Goal: Task Accomplishment & Management: Manage account settings

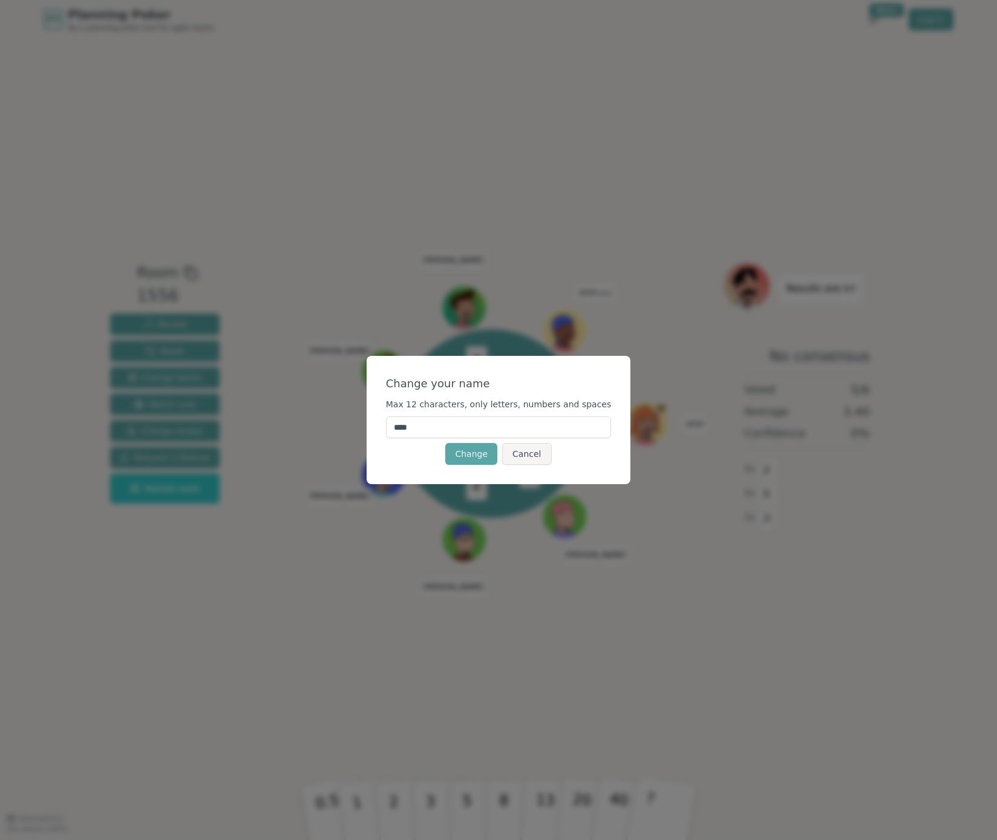
click at [459, 431] on input "****" at bounding box center [499, 427] width 226 height 22
type input "*****"
click button "Change" at bounding box center [471, 454] width 52 height 22
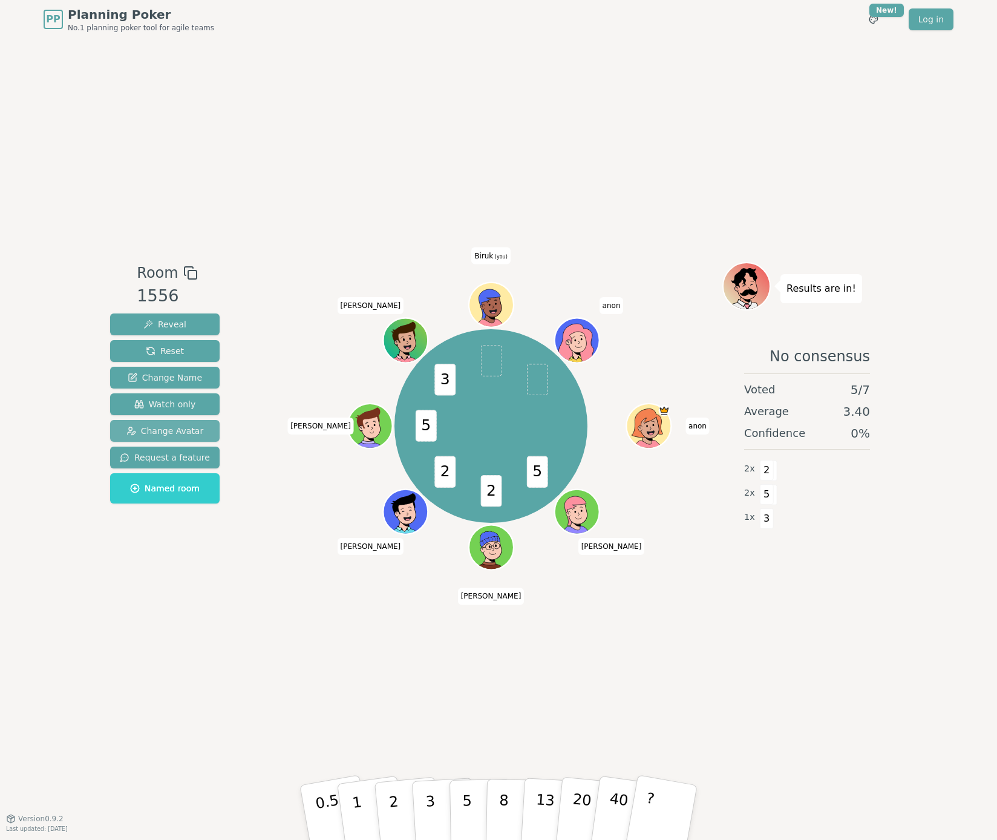
click at [148, 433] on span "Change Avatar" at bounding box center [164, 431] width 77 height 12
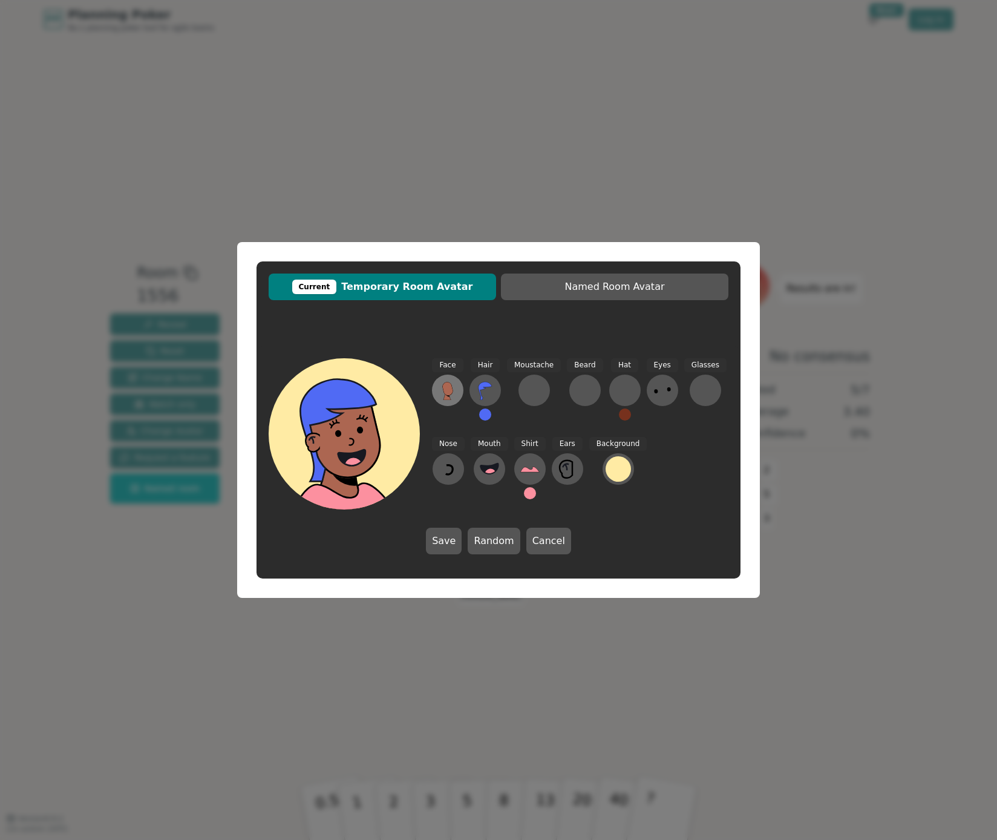
click at [443, 384] on icon at bounding box center [447, 390] width 19 height 19
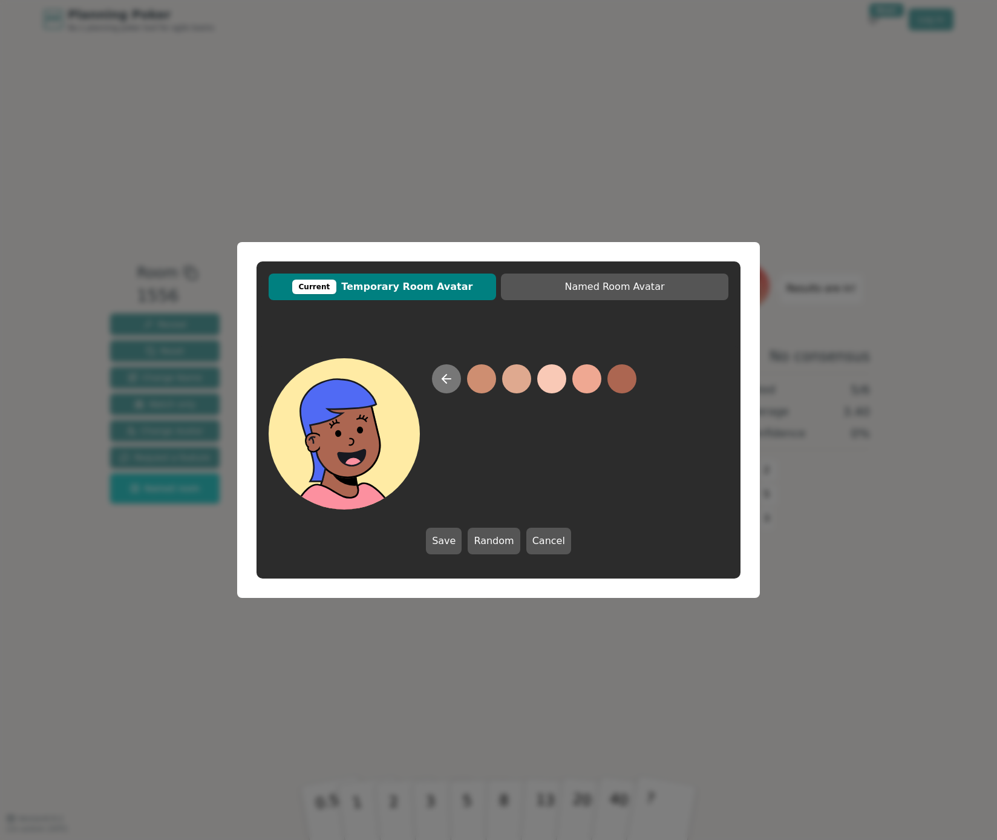
click at [443, 382] on icon at bounding box center [446, 378] width 15 height 15
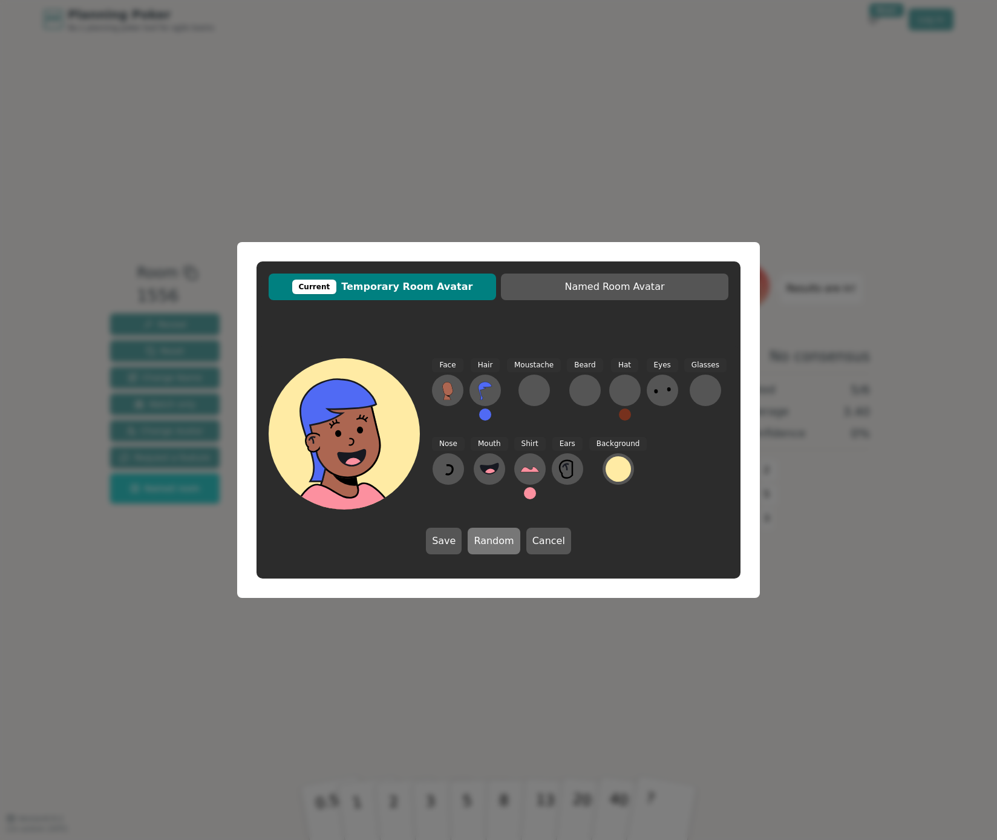
click at [488, 544] on button "Random" at bounding box center [494, 541] width 52 height 27
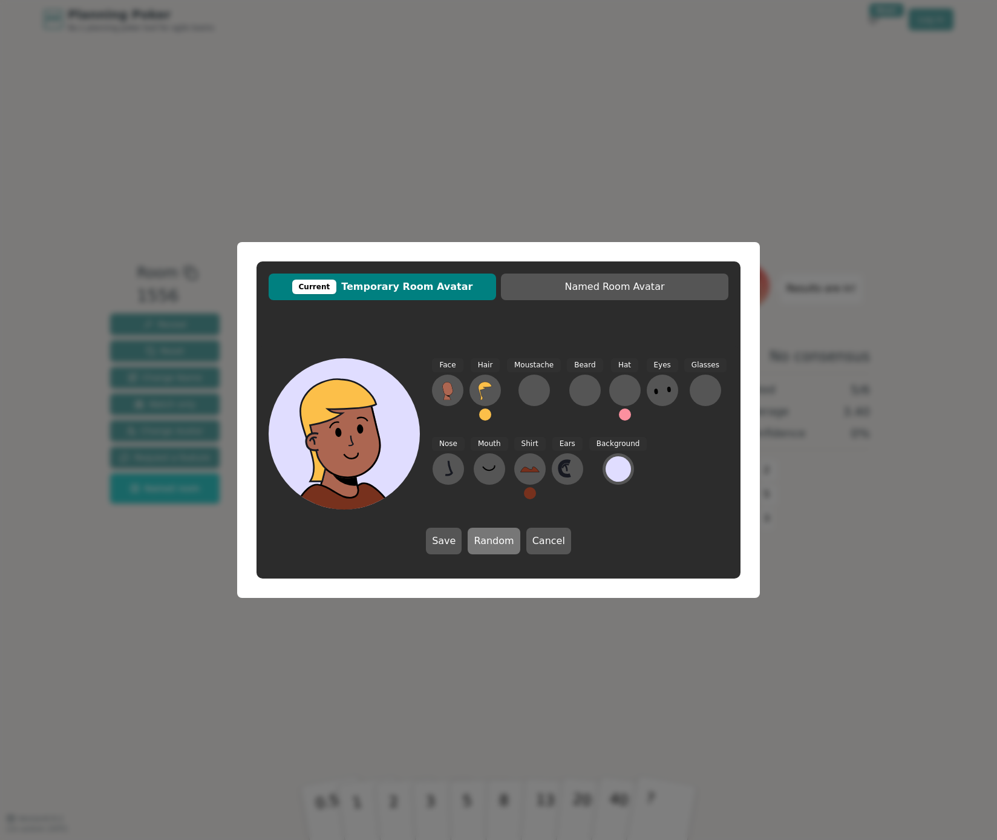
click at [488, 544] on button "Random" at bounding box center [494, 541] width 52 height 27
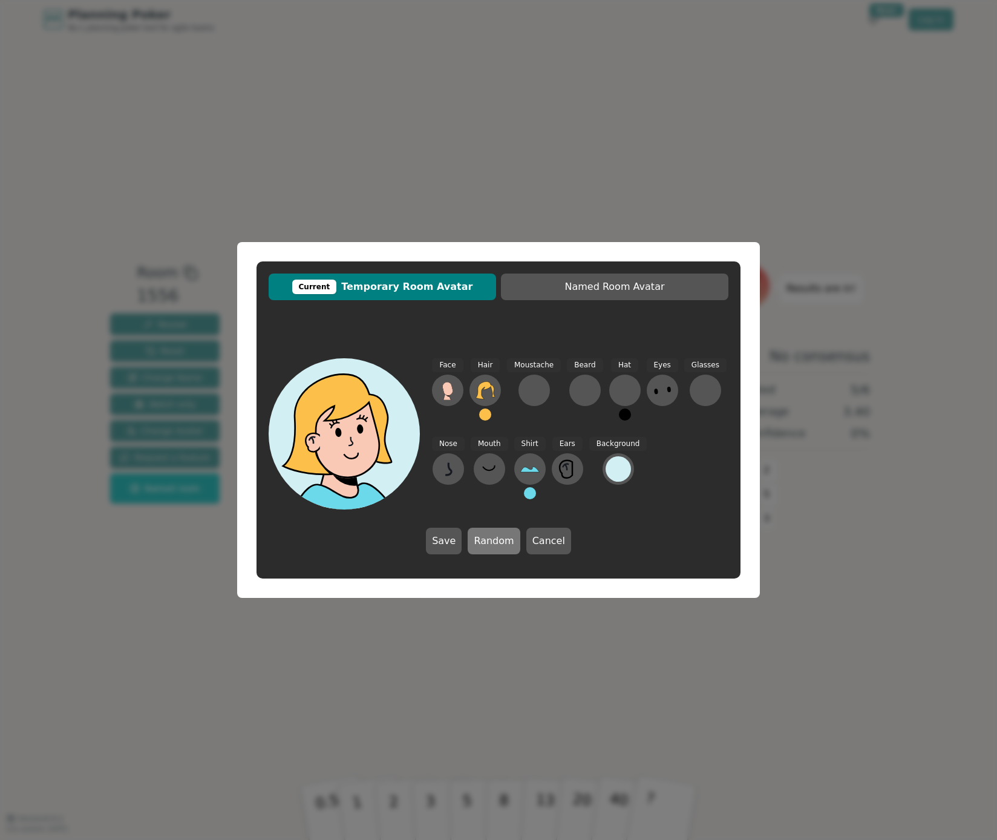
click at [488, 544] on button "Random" at bounding box center [494, 541] width 52 height 27
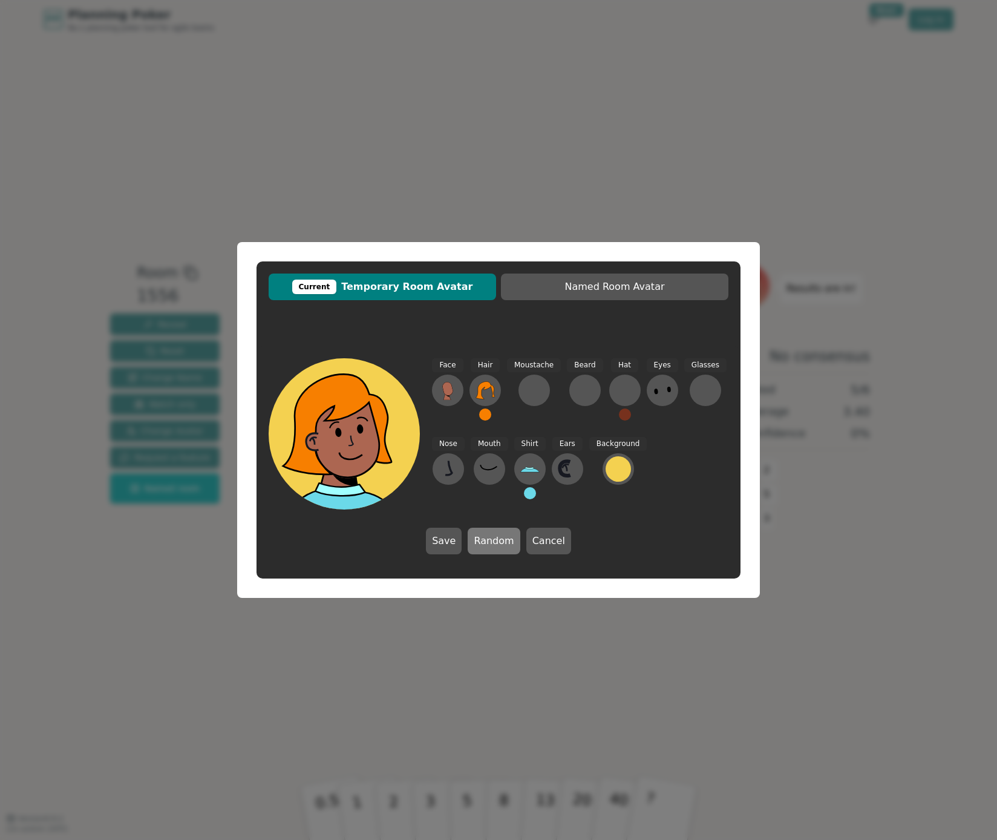
click at [488, 544] on button "Random" at bounding box center [494, 541] width 52 height 27
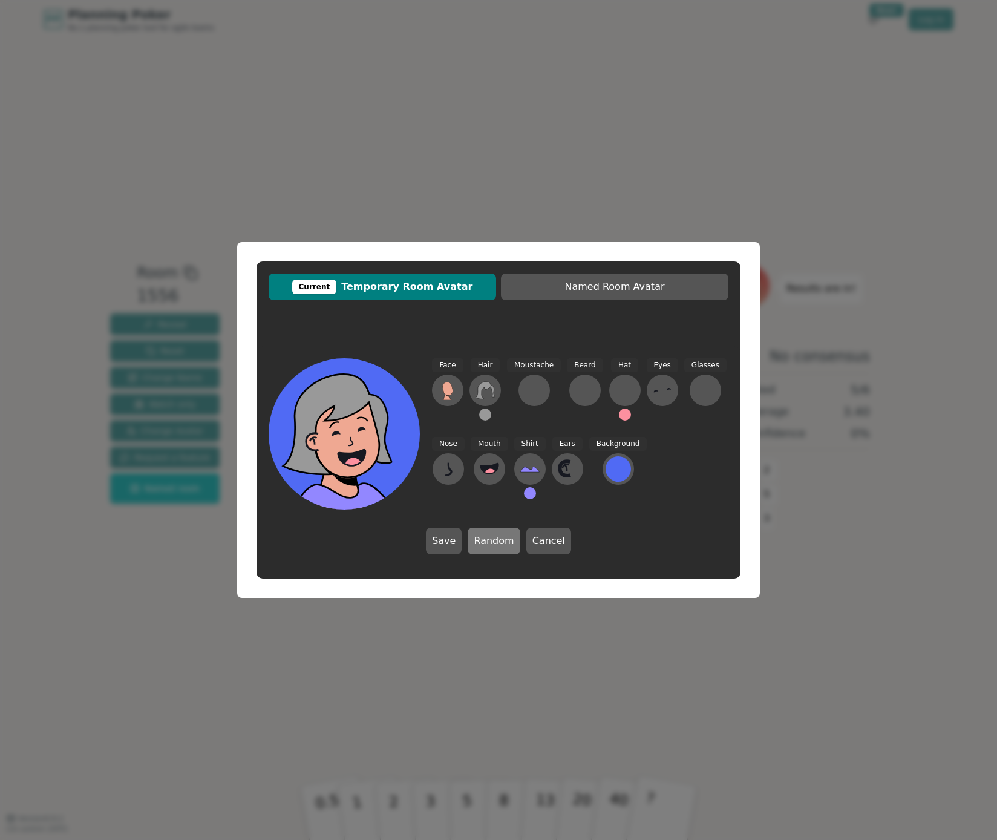
click at [488, 544] on button "Random" at bounding box center [494, 541] width 52 height 27
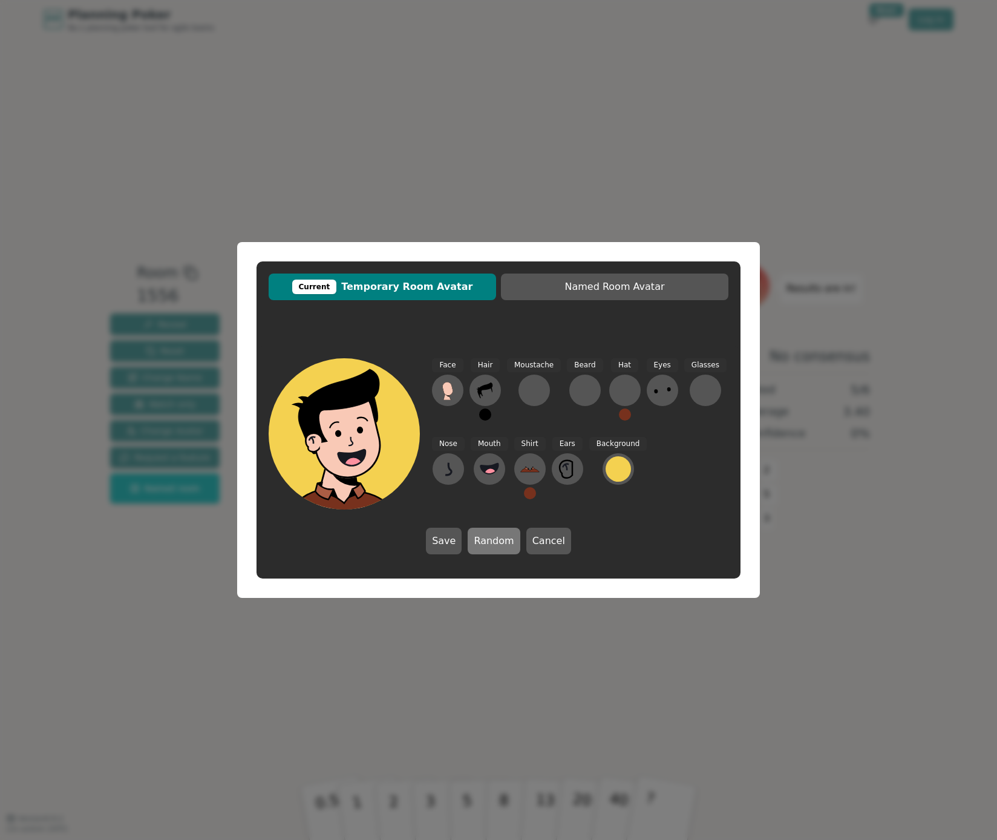
click at [488, 544] on button "Random" at bounding box center [494, 541] width 52 height 27
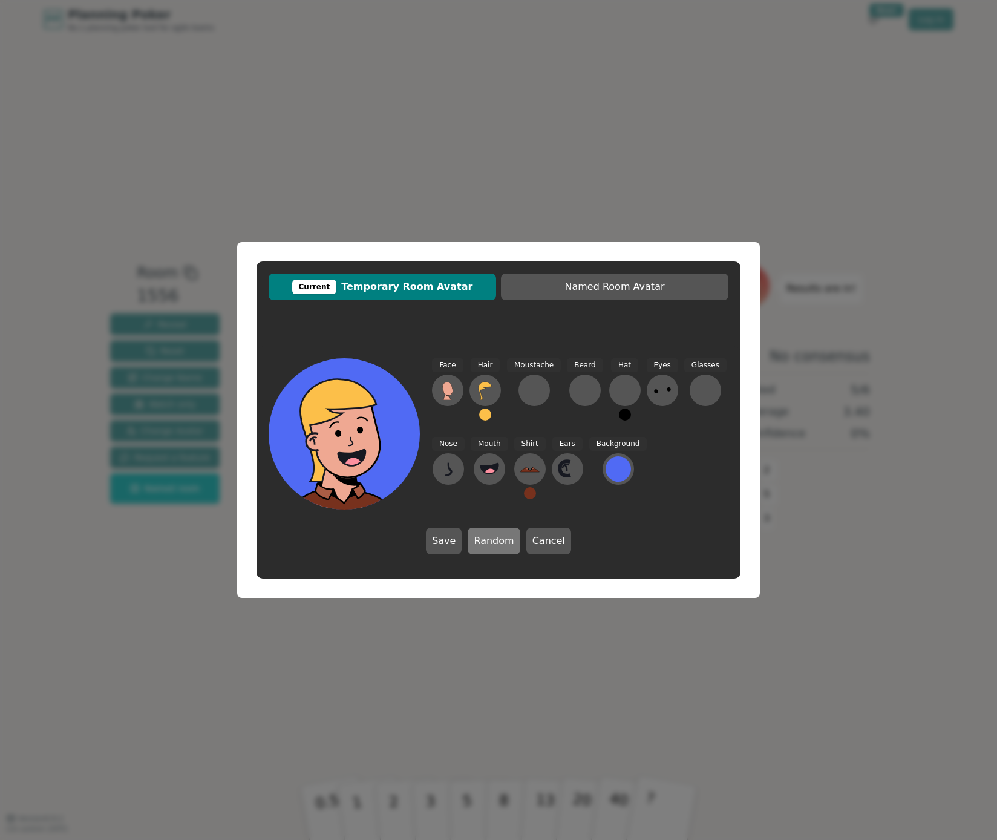
click at [488, 544] on button "Random" at bounding box center [494, 541] width 52 height 27
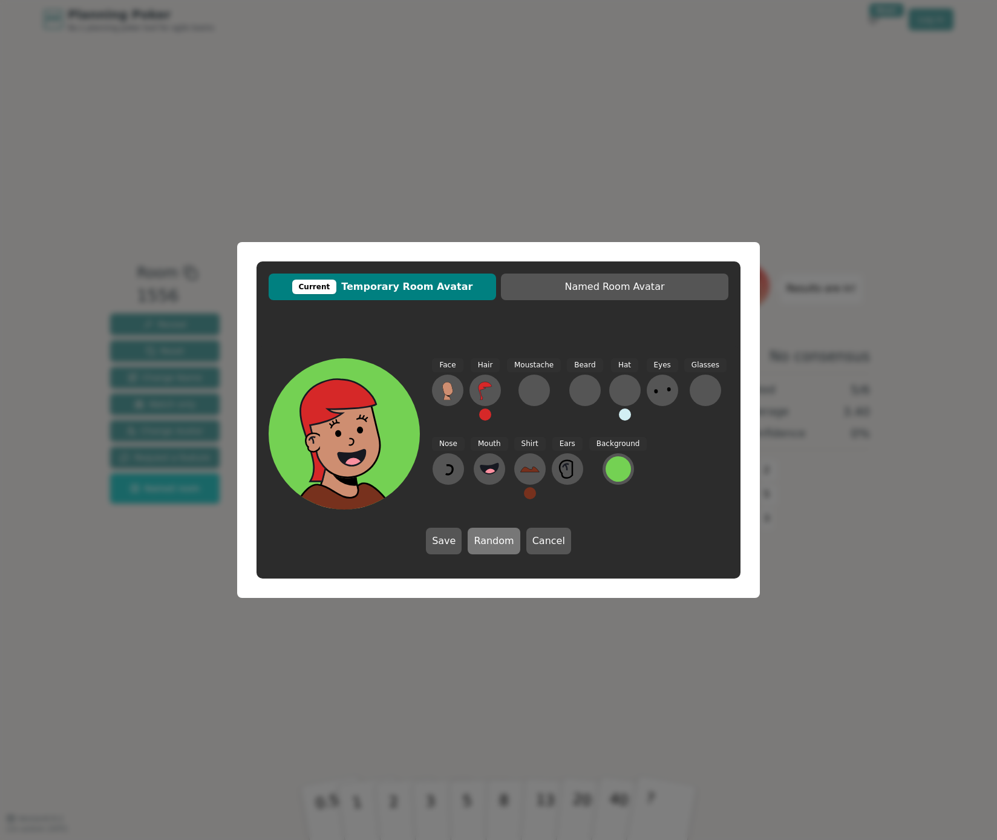
click at [488, 544] on button "Random" at bounding box center [494, 541] width 52 height 27
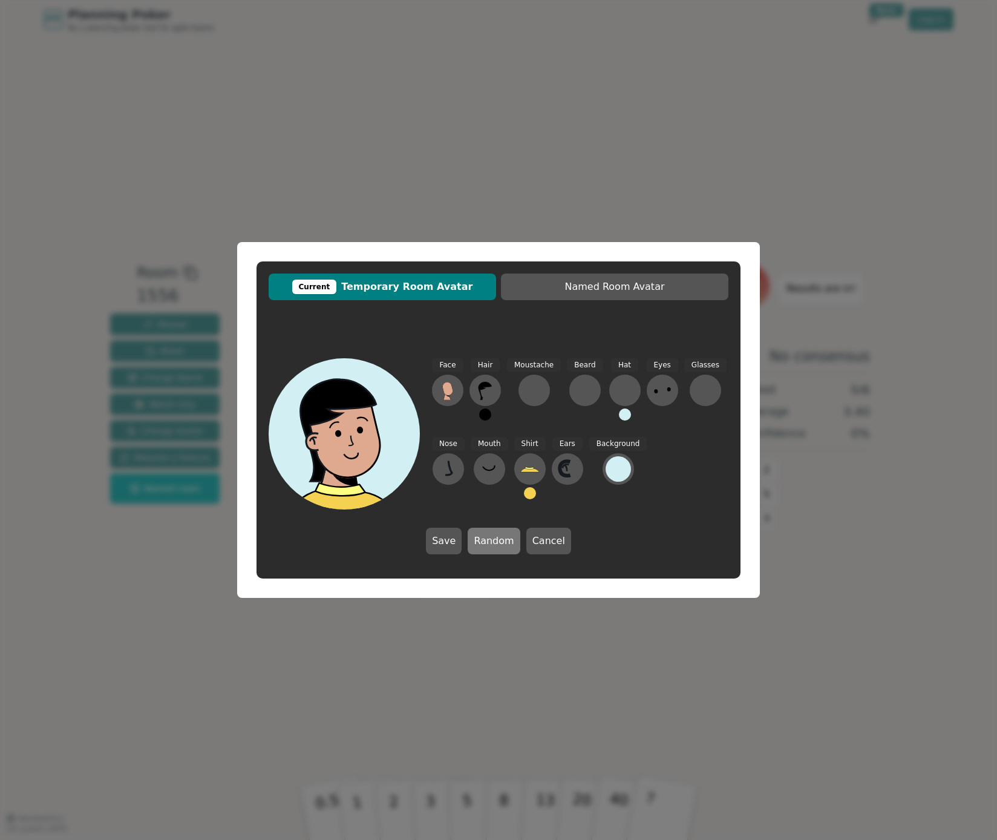
click at [488, 544] on button "Random" at bounding box center [494, 541] width 52 height 27
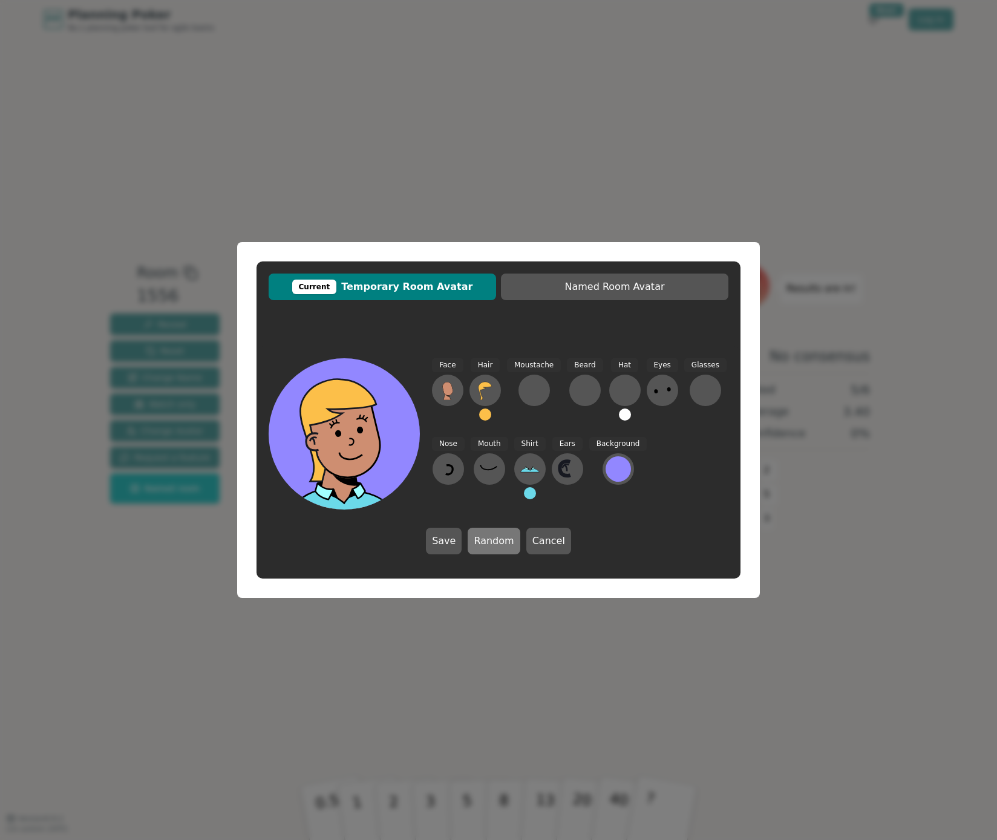
click at [488, 544] on button "Random" at bounding box center [494, 541] width 52 height 27
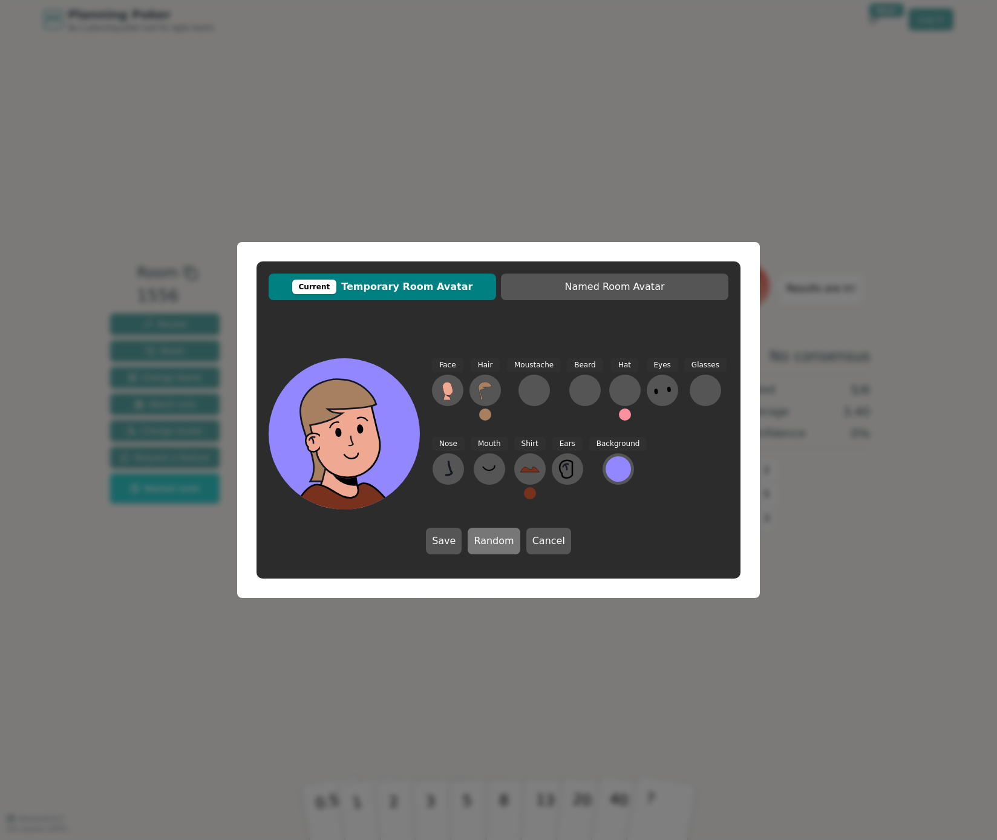
click at [488, 544] on button "Random" at bounding box center [494, 541] width 52 height 27
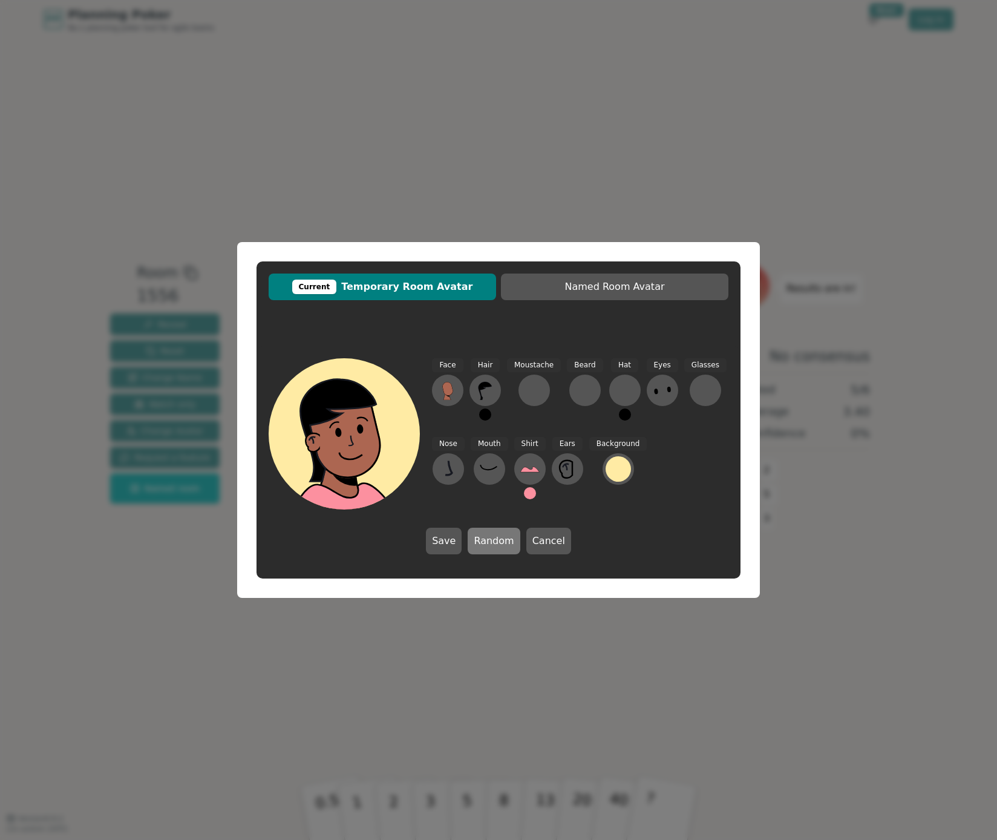
click at [488, 544] on button "Random" at bounding box center [494, 541] width 52 height 27
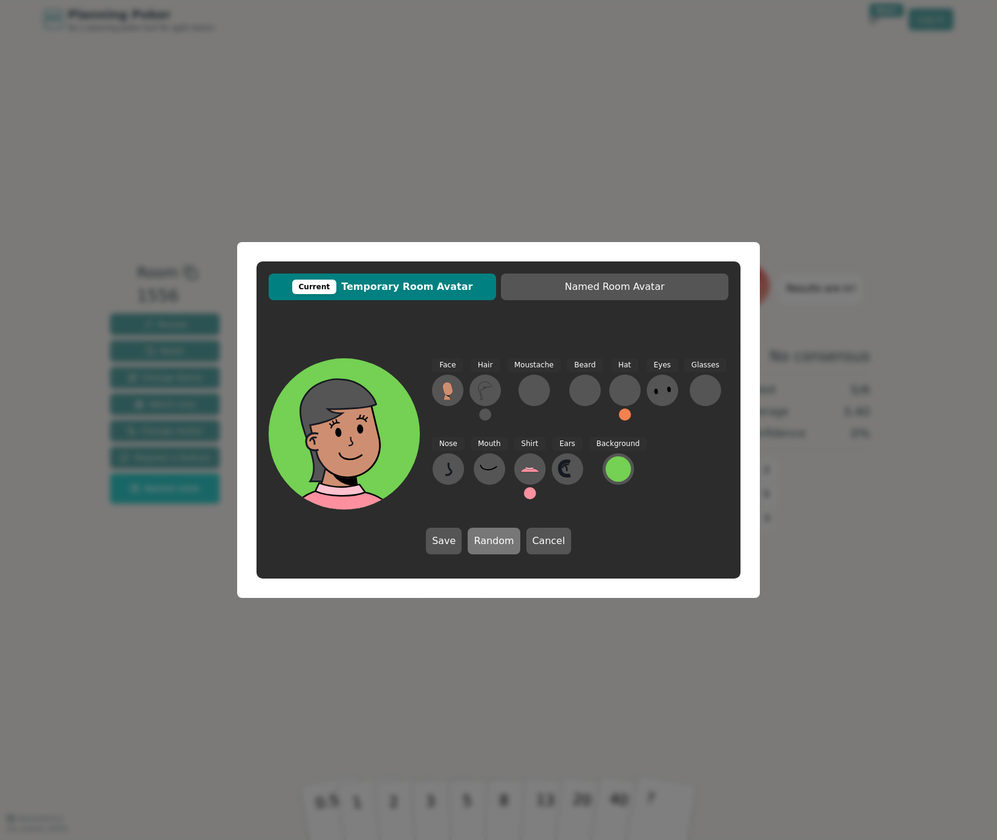
click at [488, 544] on button "Random" at bounding box center [494, 541] width 52 height 27
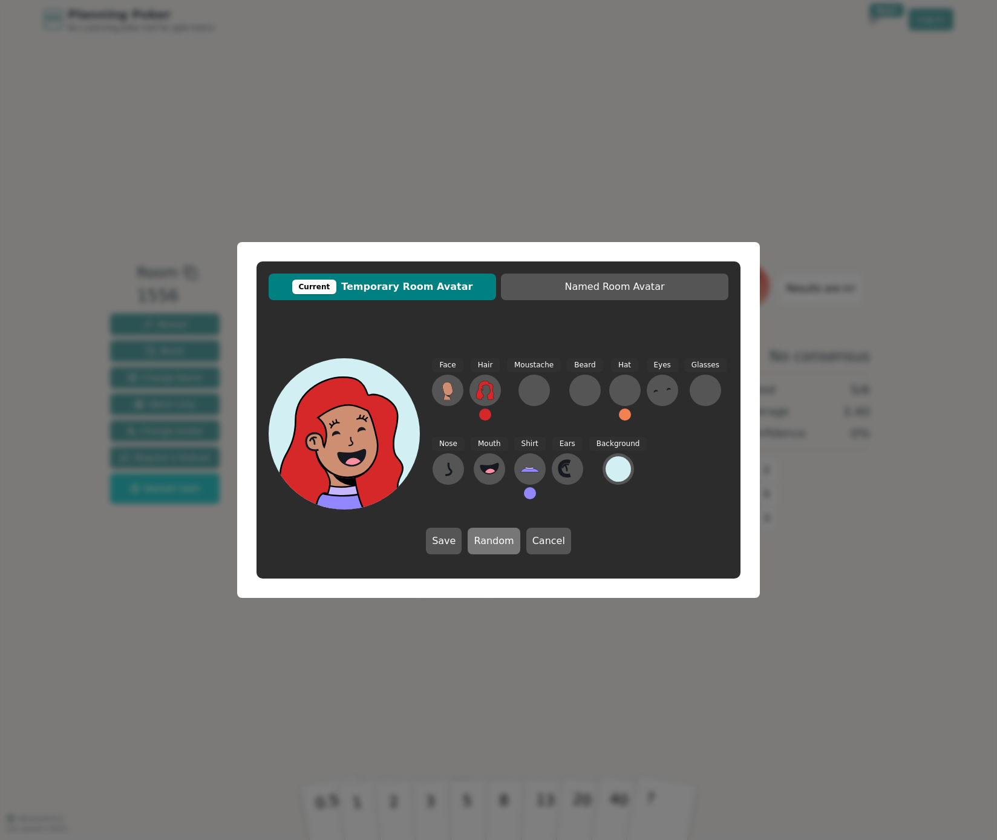
click at [488, 544] on button "Random" at bounding box center [494, 541] width 52 height 27
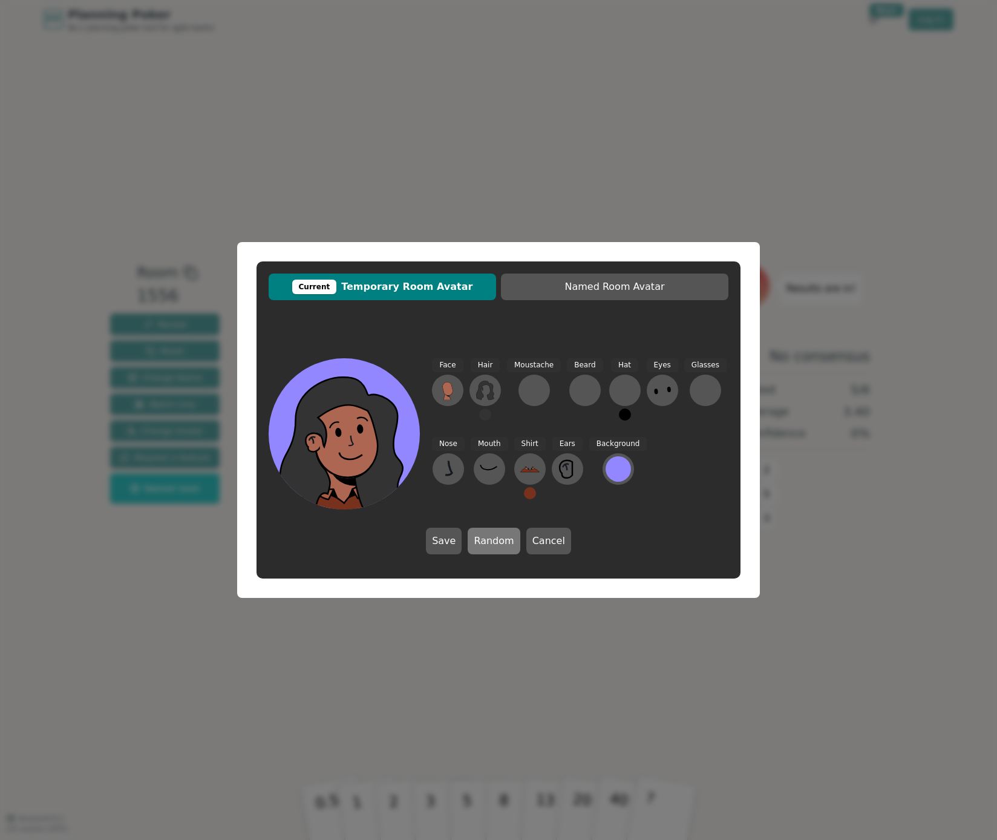
click at [488, 544] on button "Random" at bounding box center [494, 541] width 52 height 27
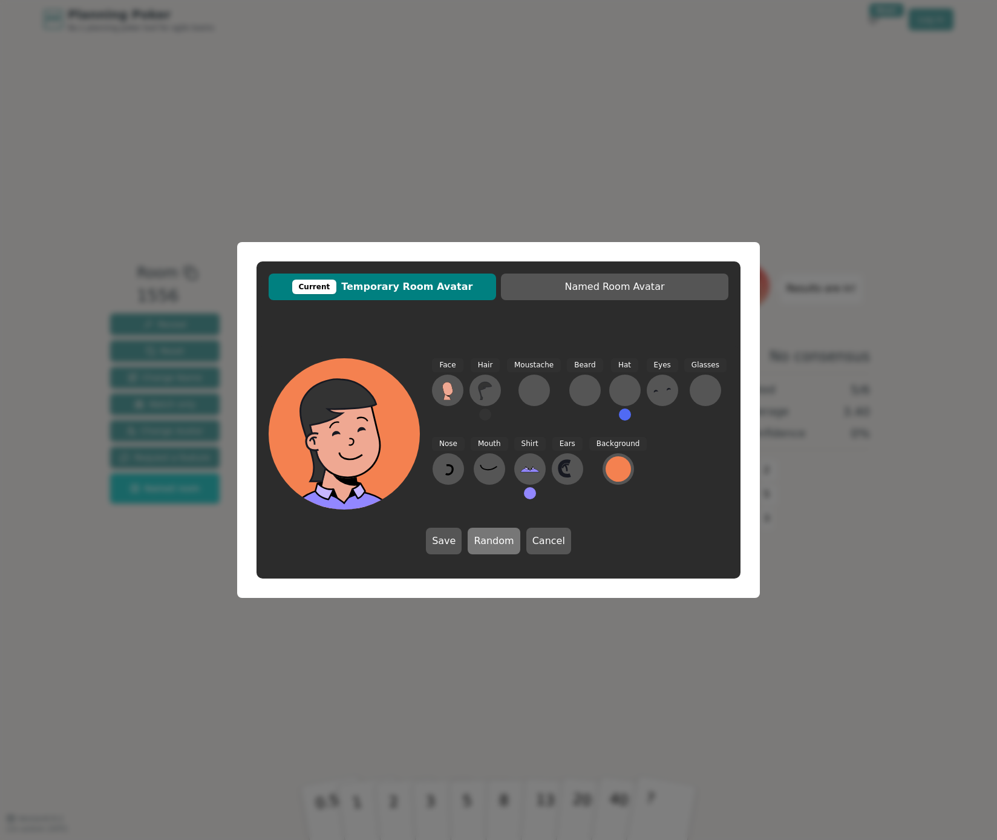
click at [488, 544] on button "Random" at bounding box center [494, 541] width 52 height 27
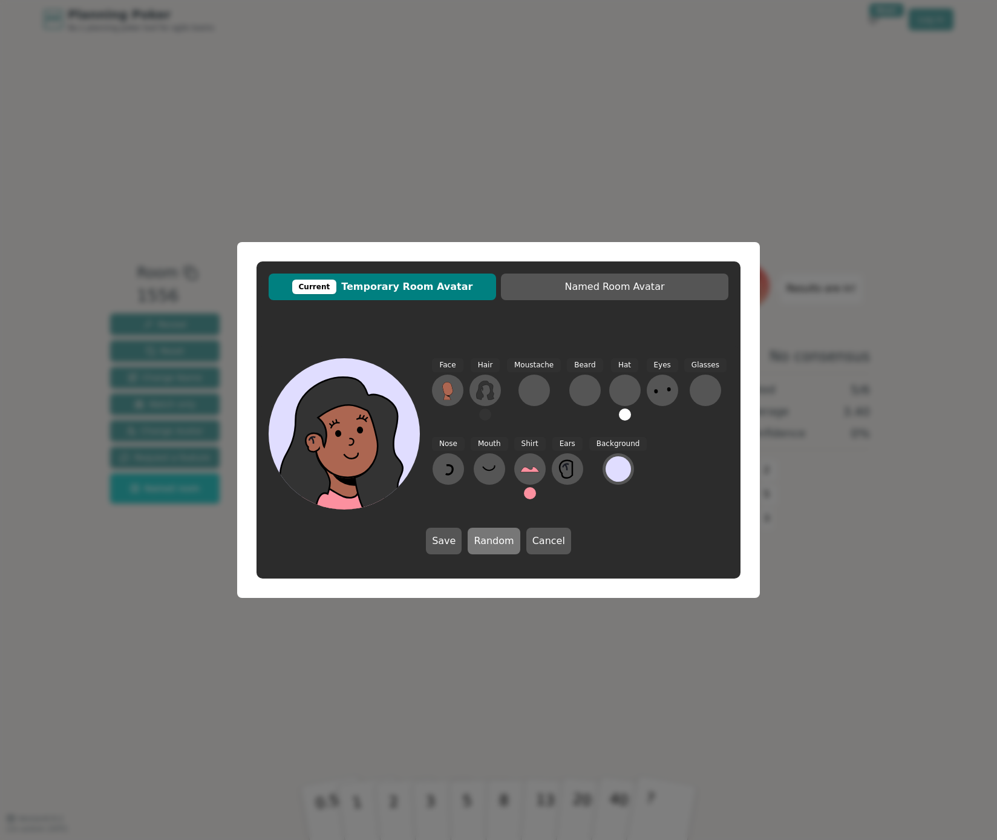
click at [488, 544] on button "Random" at bounding box center [494, 541] width 52 height 27
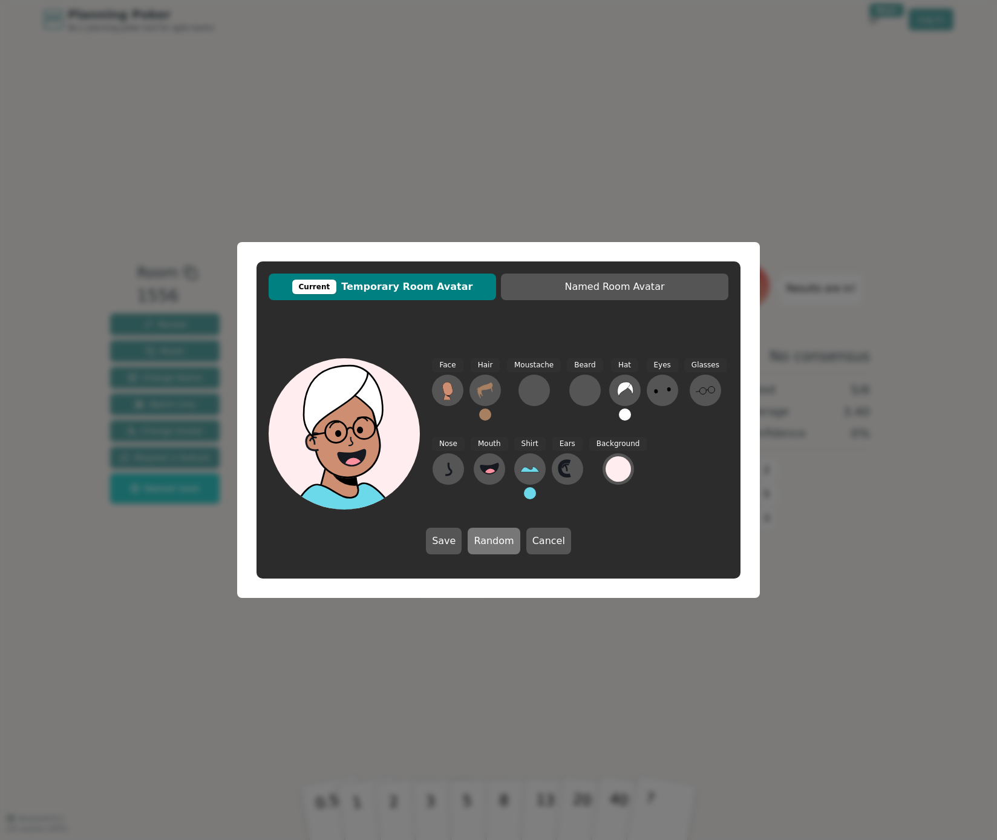
click at [488, 544] on button "Random" at bounding box center [494, 541] width 52 height 27
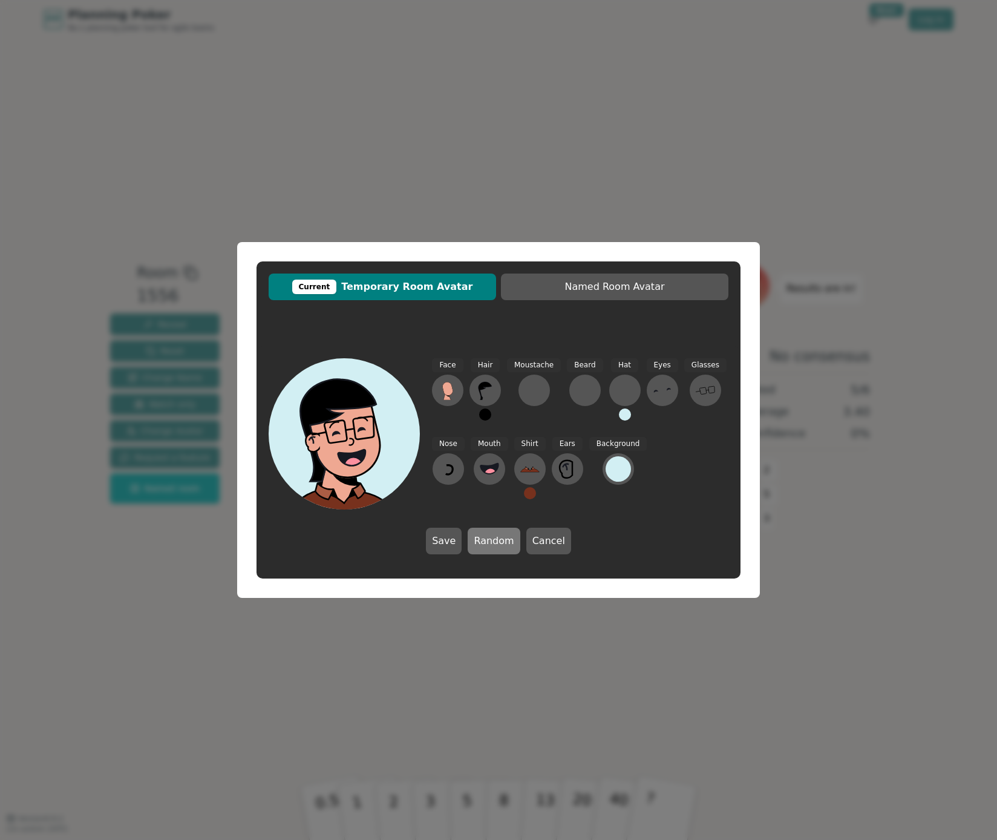
click at [488, 544] on button "Random" at bounding box center [494, 541] width 52 height 27
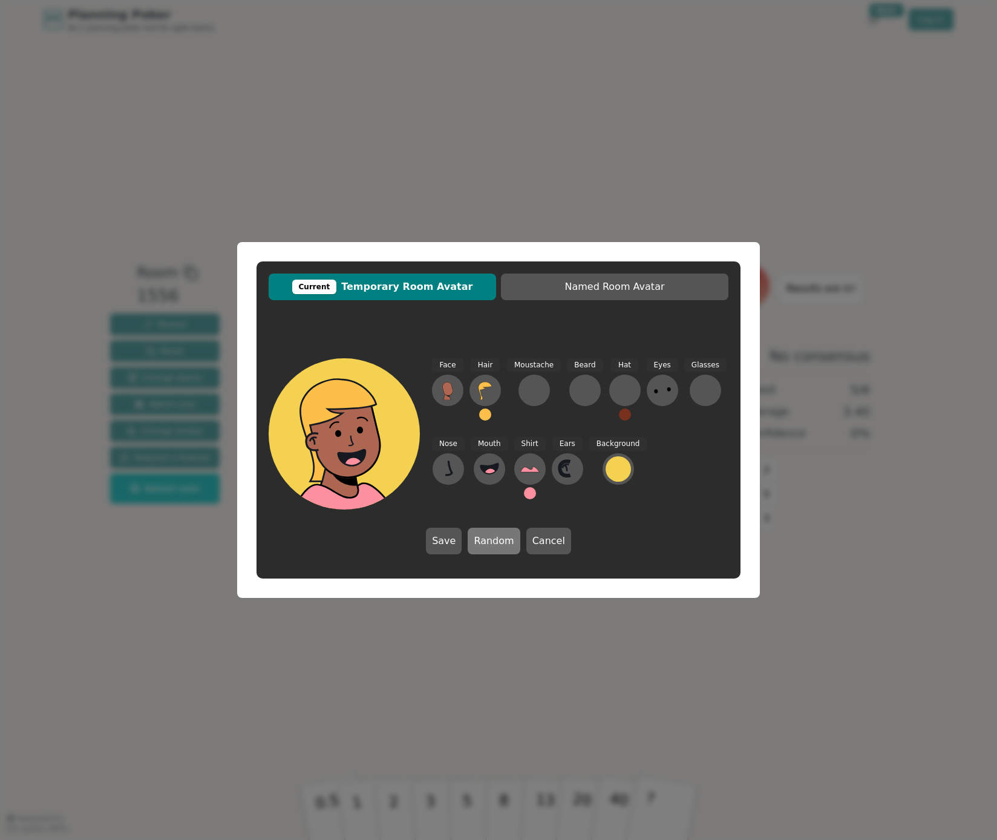
click at [488, 544] on button "Random" at bounding box center [494, 541] width 52 height 27
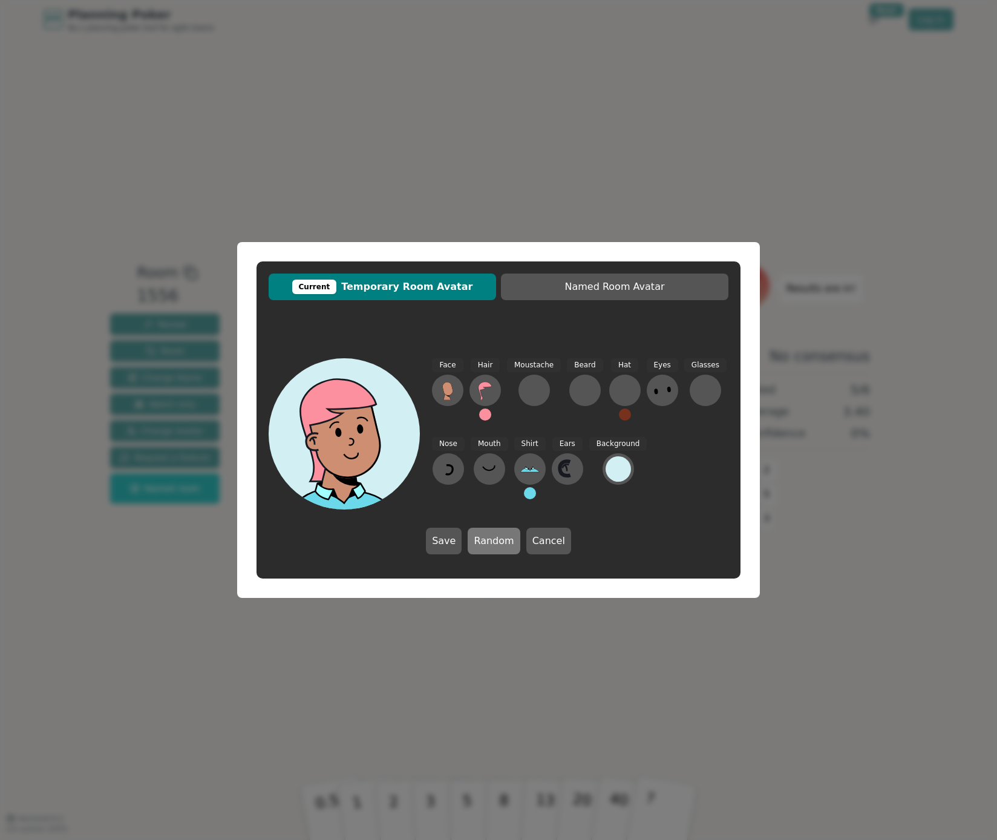
click at [488, 544] on button "Random" at bounding box center [494, 541] width 52 height 27
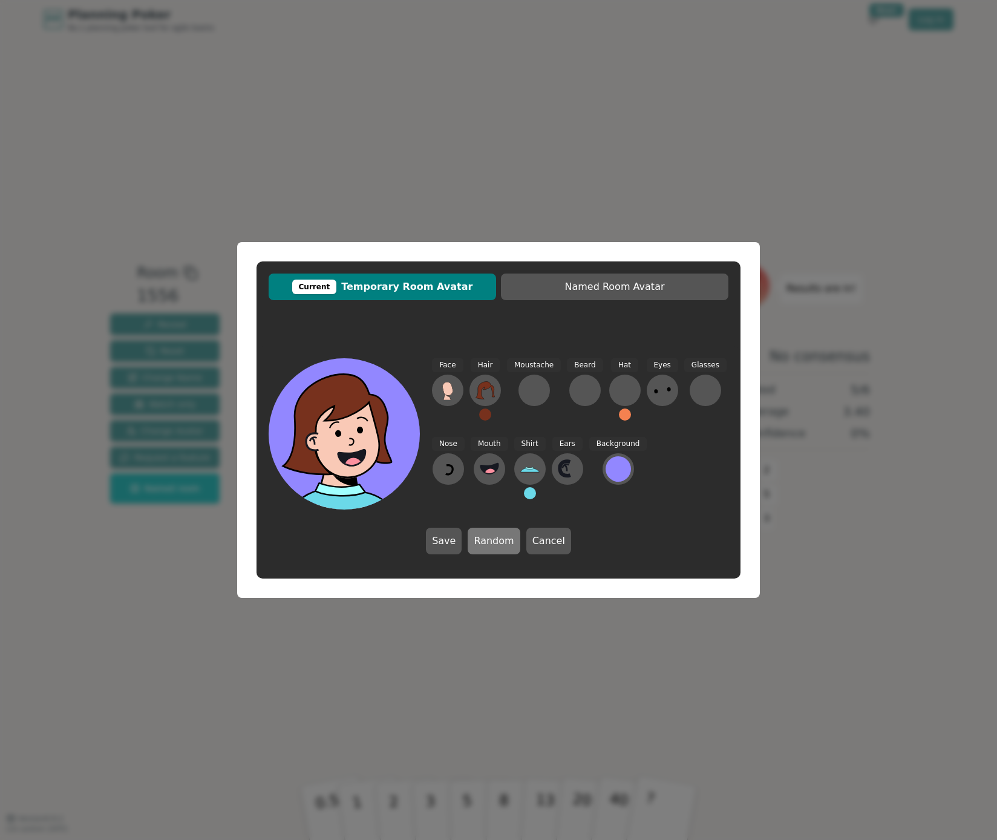
click at [488, 544] on button "Random" at bounding box center [494, 541] width 52 height 27
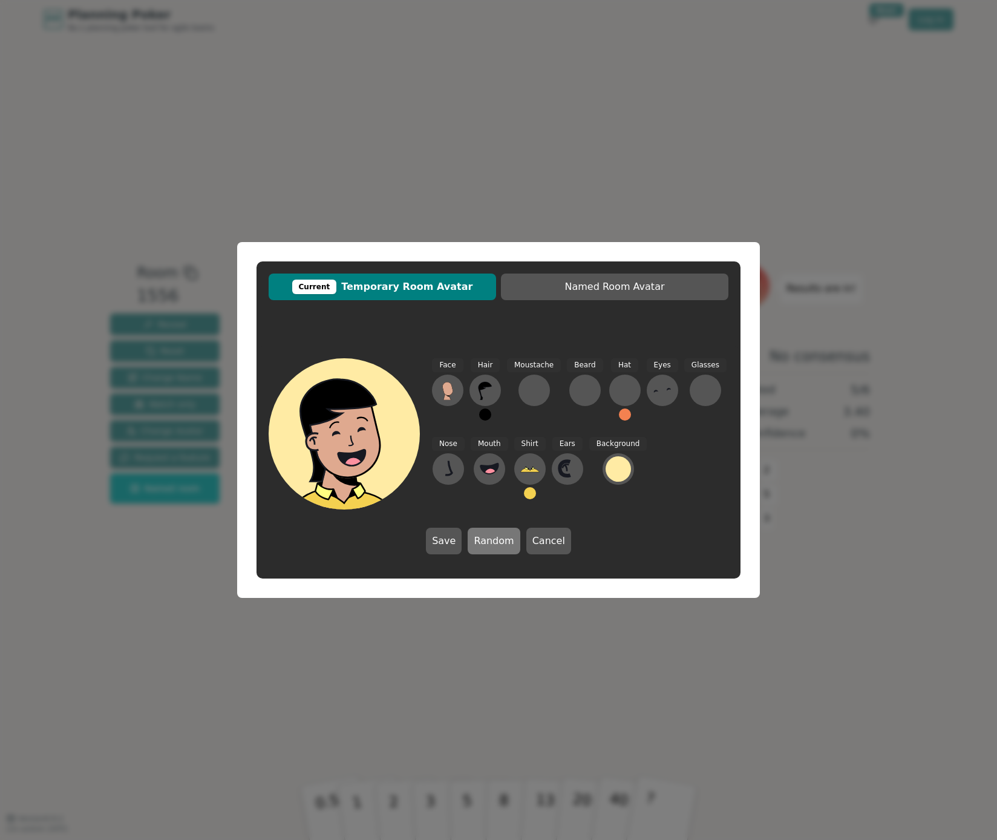
click at [488, 544] on button "Random" at bounding box center [494, 541] width 52 height 27
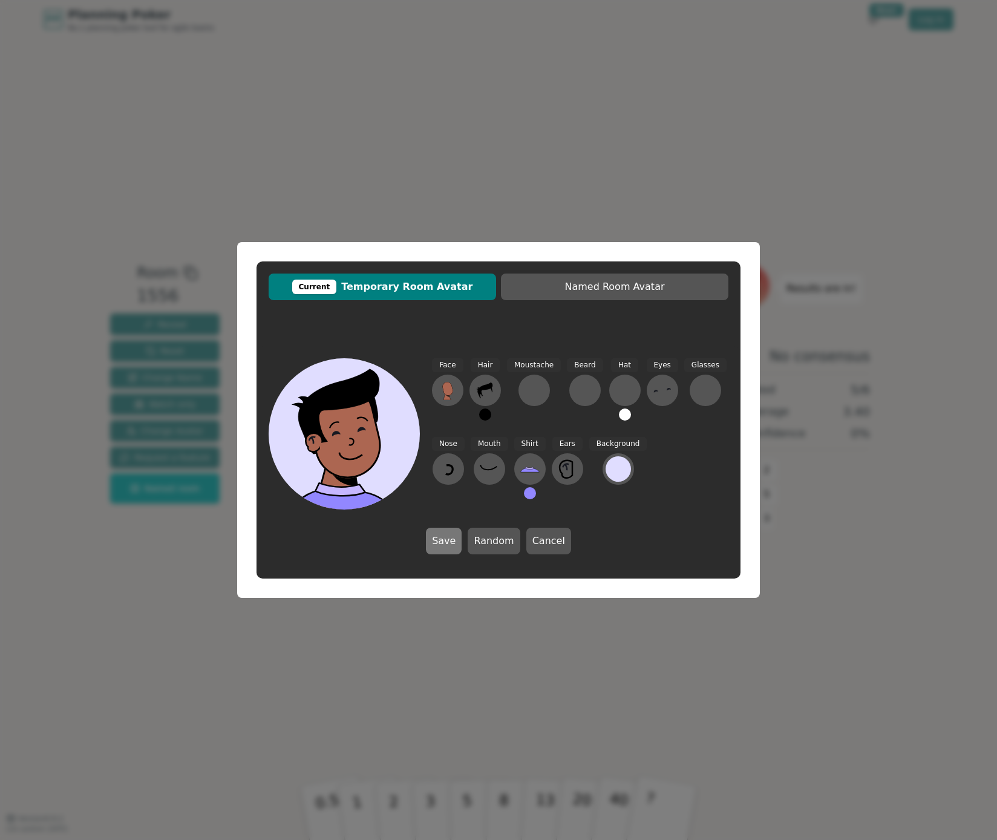
click at [454, 543] on button "Save" at bounding box center [444, 541] width 36 height 27
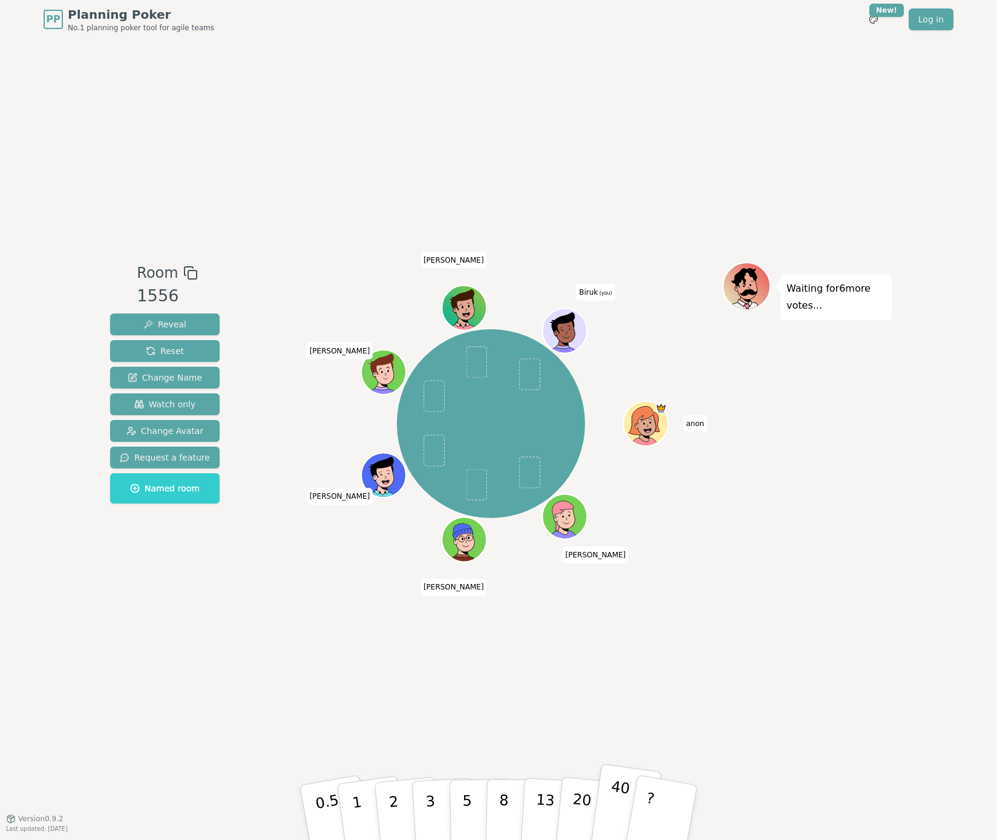
click at [610, 822] on p "40" at bounding box center [617, 811] width 27 height 67
